Goal: Find specific page/section: Find specific page/section

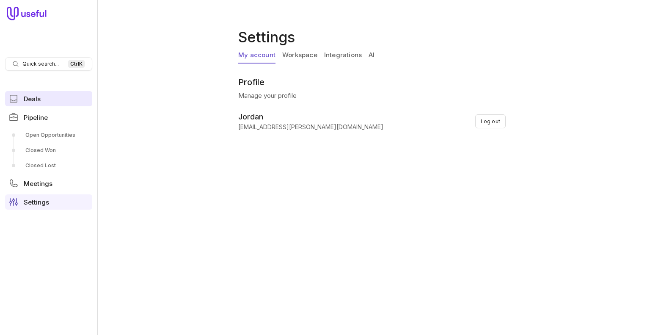
click at [23, 97] on link "Deals" at bounding box center [48, 98] width 87 height 15
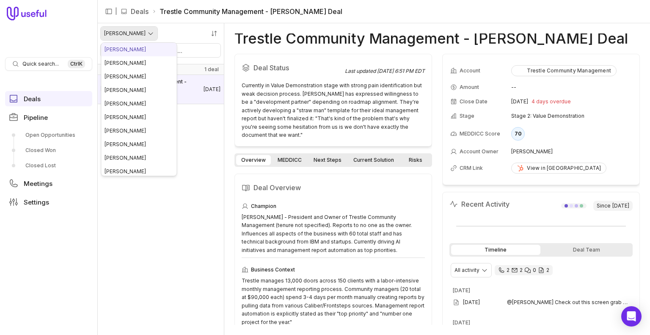
click at [129, 32] on html "Quick search... Ctrl K Deals Pipeline Open Opportunities Closed Won Closed Lost…" at bounding box center [325, 167] width 650 height 335
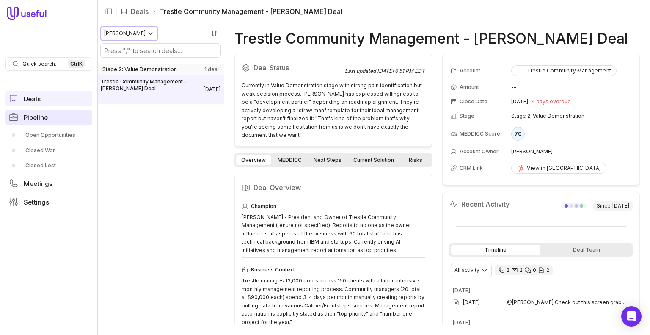
click at [49, 120] on html "Quick search... Ctrl K Deals Pipeline Open Opportunities Closed Won Closed Lost…" at bounding box center [325, 167] width 650 height 335
click at [31, 117] on span "Pipeline" at bounding box center [36, 117] width 24 height 6
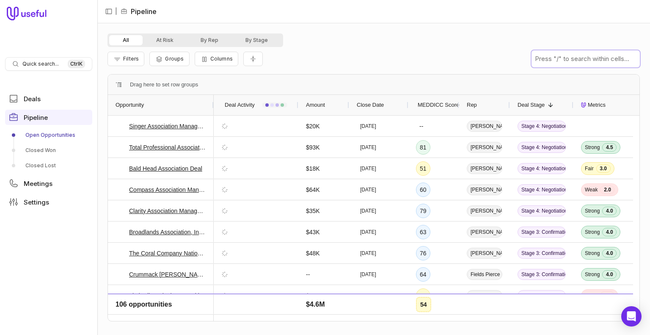
click at [578, 58] on input "text" at bounding box center [586, 58] width 108 height 17
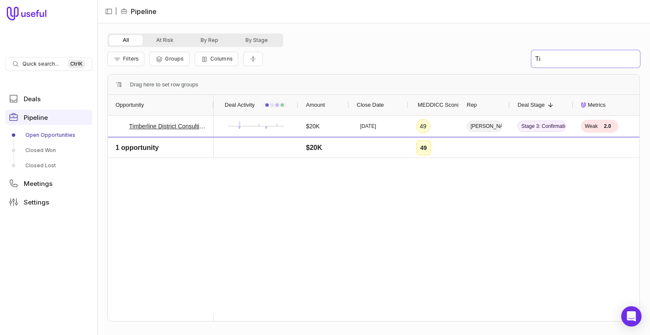
type input "T"
type input "timberline"
click at [119, 125] on icon at bounding box center [121, 126] width 6 height 6
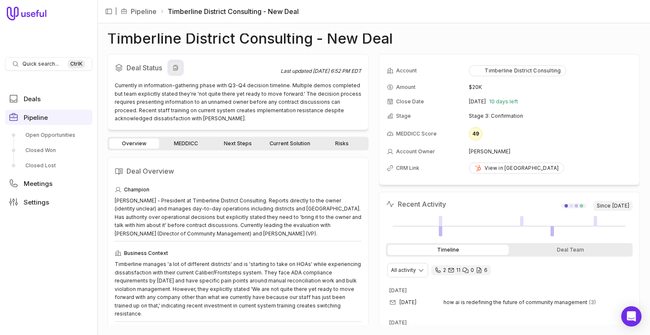
click at [177, 68] on icon at bounding box center [176, 68] width 5 height 6
click at [156, 189] on icon at bounding box center [157, 189] width 6 height 7
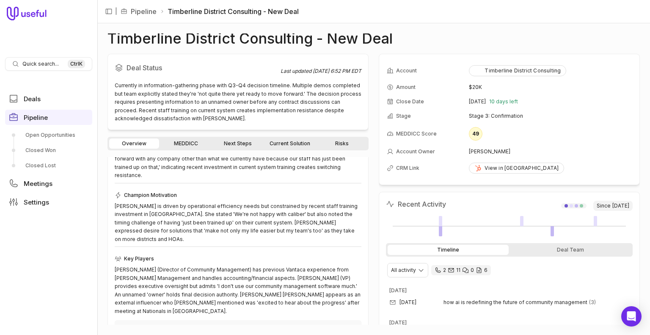
scroll to position [139, 0]
click at [183, 193] on icon at bounding box center [185, 194] width 6 height 7
click at [160, 255] on icon at bounding box center [162, 258] width 6 height 7
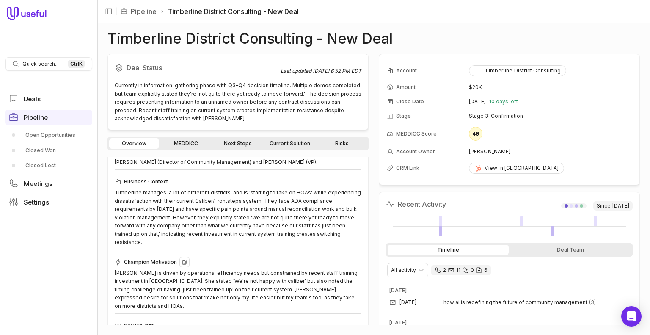
scroll to position [67, 0]
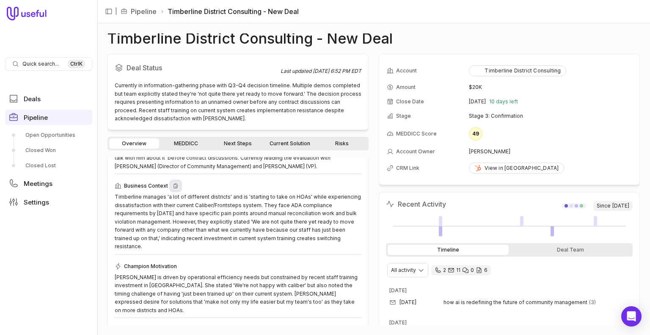
click at [176, 183] on icon at bounding box center [176, 185] width 6 height 7
click at [183, 137] on div "Overview MEDDICC Next Steps Current Solution Risks" at bounding box center [238, 144] width 261 height 14
click at [185, 139] on link "MEDDICC" at bounding box center [186, 143] width 50 height 10
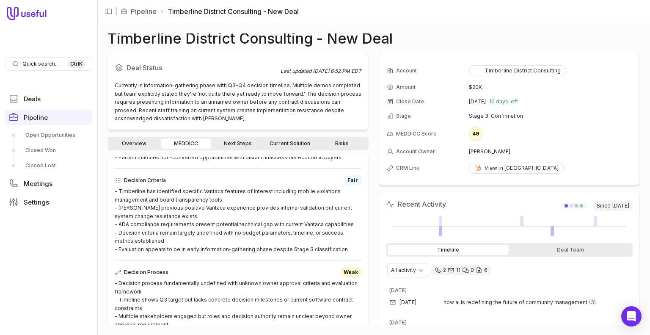
scroll to position [251, 0]
click at [174, 272] on icon at bounding box center [176, 273] width 4 height 5
click at [172, 179] on icon at bounding box center [173, 181] width 4 height 5
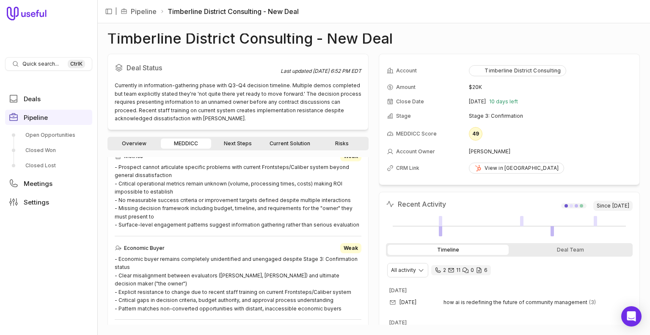
scroll to position [101, 0]
click at [169, 245] on icon at bounding box center [172, 247] width 6 height 7
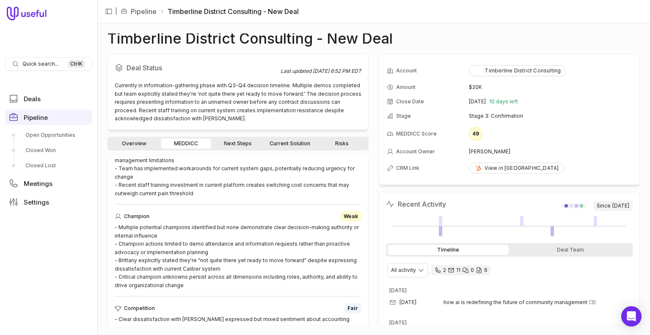
scroll to position [553, 0]
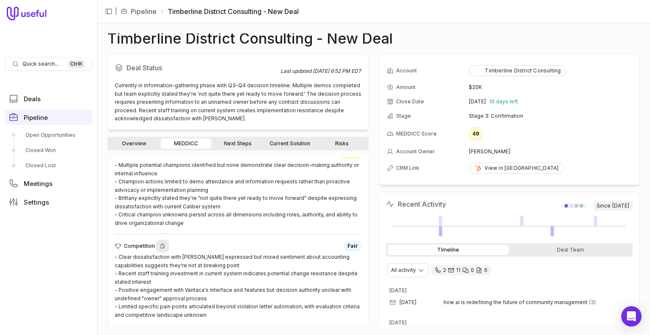
click at [161, 247] on icon at bounding box center [162, 246] width 4 height 5
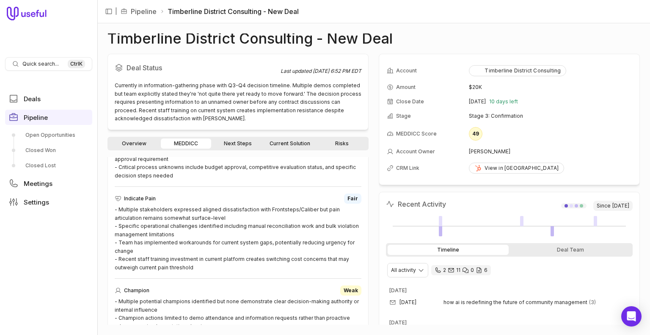
scroll to position [418, 0]
click at [164, 196] on icon at bounding box center [163, 197] width 4 height 5
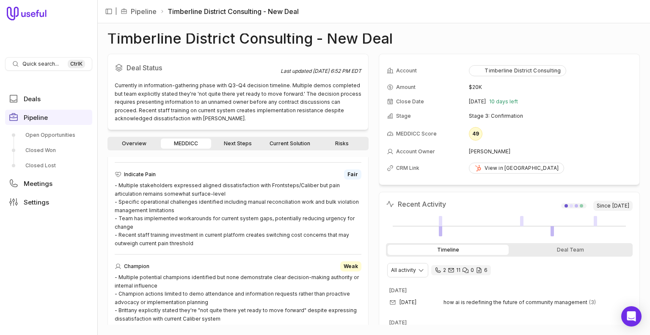
click at [287, 142] on link "Current Solution" at bounding box center [290, 143] width 51 height 10
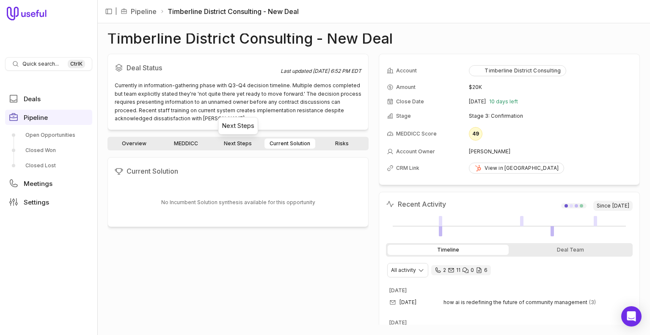
click at [231, 144] on link "Next Steps" at bounding box center [238, 143] width 50 height 10
click at [345, 147] on link "Risks" at bounding box center [342, 143] width 50 height 10
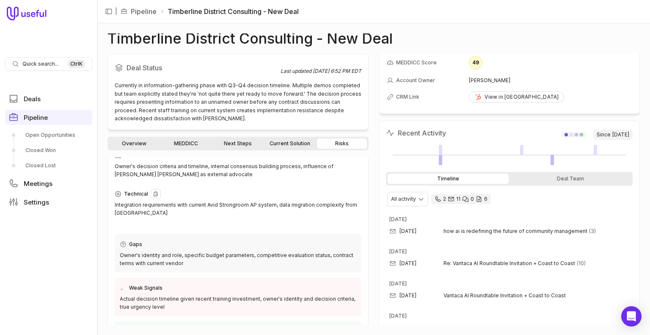
scroll to position [74, 0]
click at [151, 244] on icon at bounding box center [150, 243] width 4 height 5
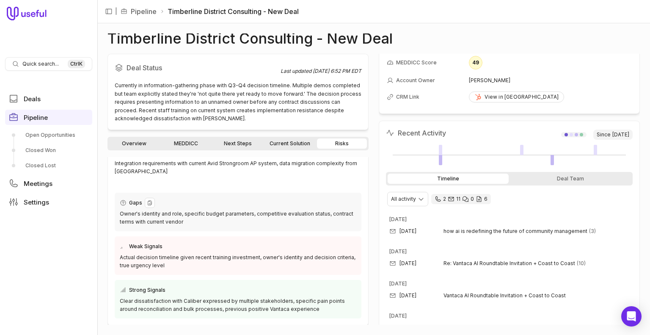
scroll to position [0, 0]
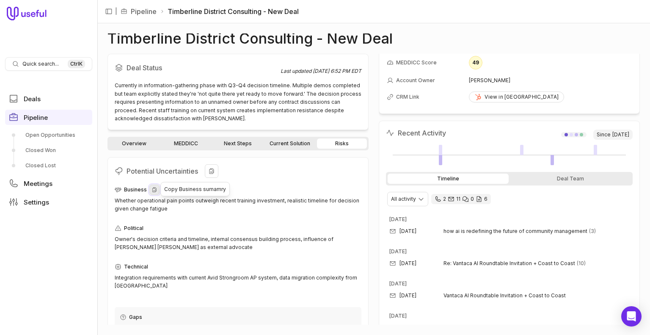
click at [154, 187] on icon at bounding box center [154, 189] width 4 height 5
click at [149, 228] on icon at bounding box center [151, 228] width 6 height 7
click at [157, 264] on icon at bounding box center [156, 266] width 6 height 7
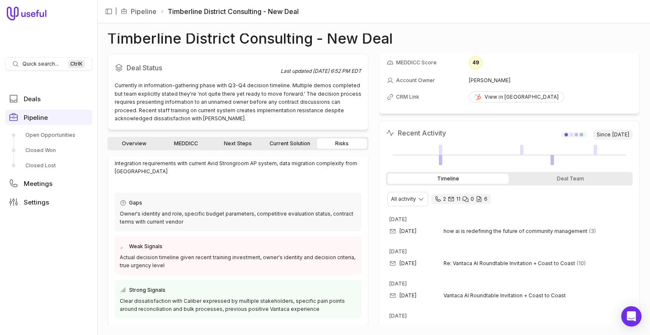
scroll to position [114, 0]
click at [168, 245] on icon at bounding box center [170, 246] width 4 height 5
click at [171, 288] on icon at bounding box center [173, 290] width 4 height 5
